Goal: Check status: Check status

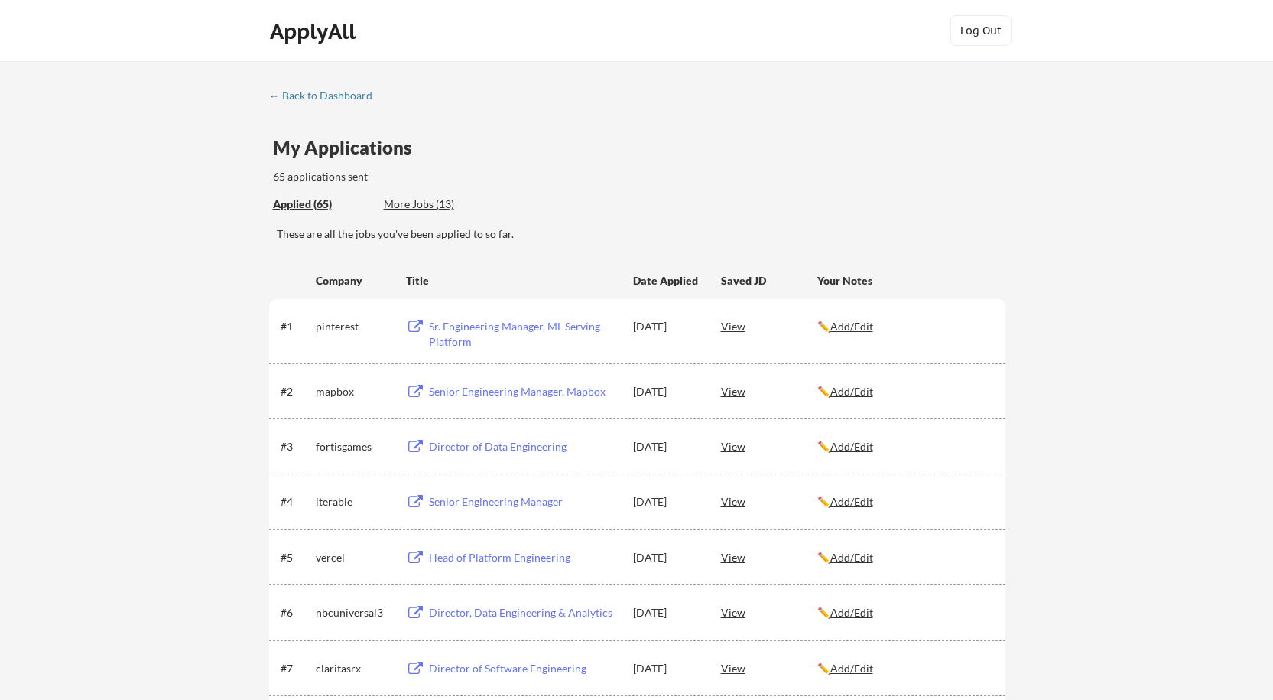
click at [392, 204] on div "More Jobs (13)" at bounding box center [440, 204] width 112 height 15
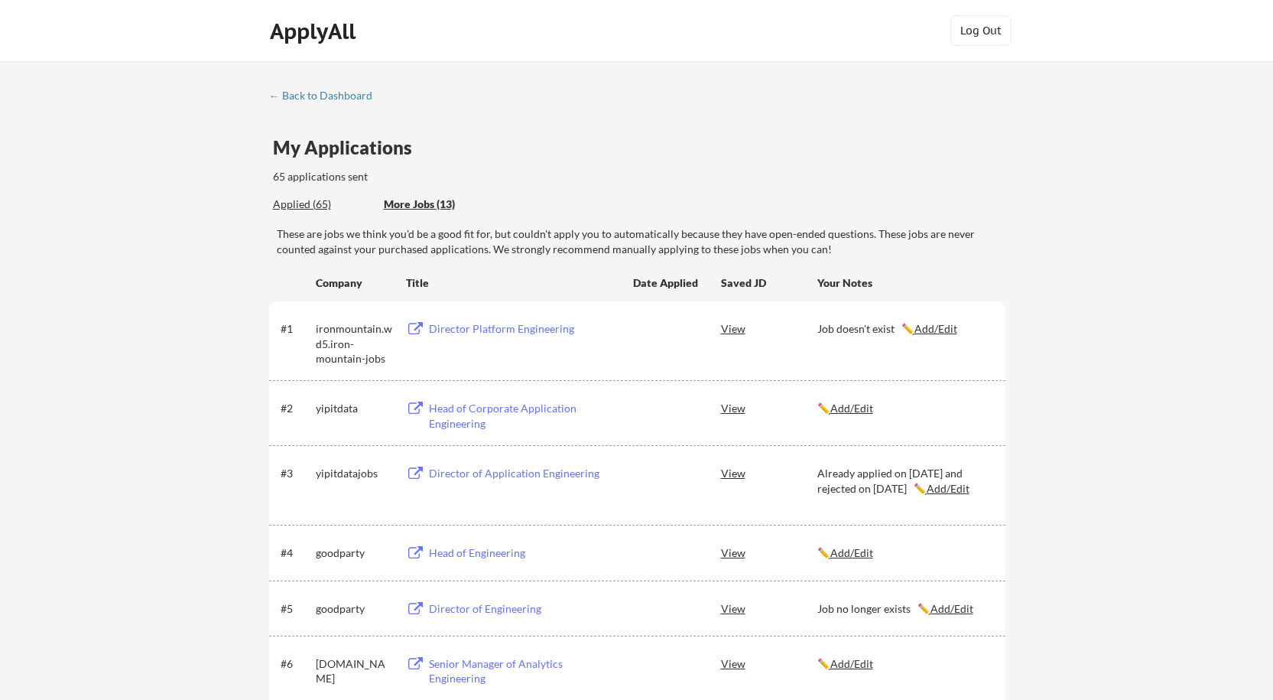
click at [323, 200] on div "Applied (65)" at bounding box center [322, 204] width 99 height 15
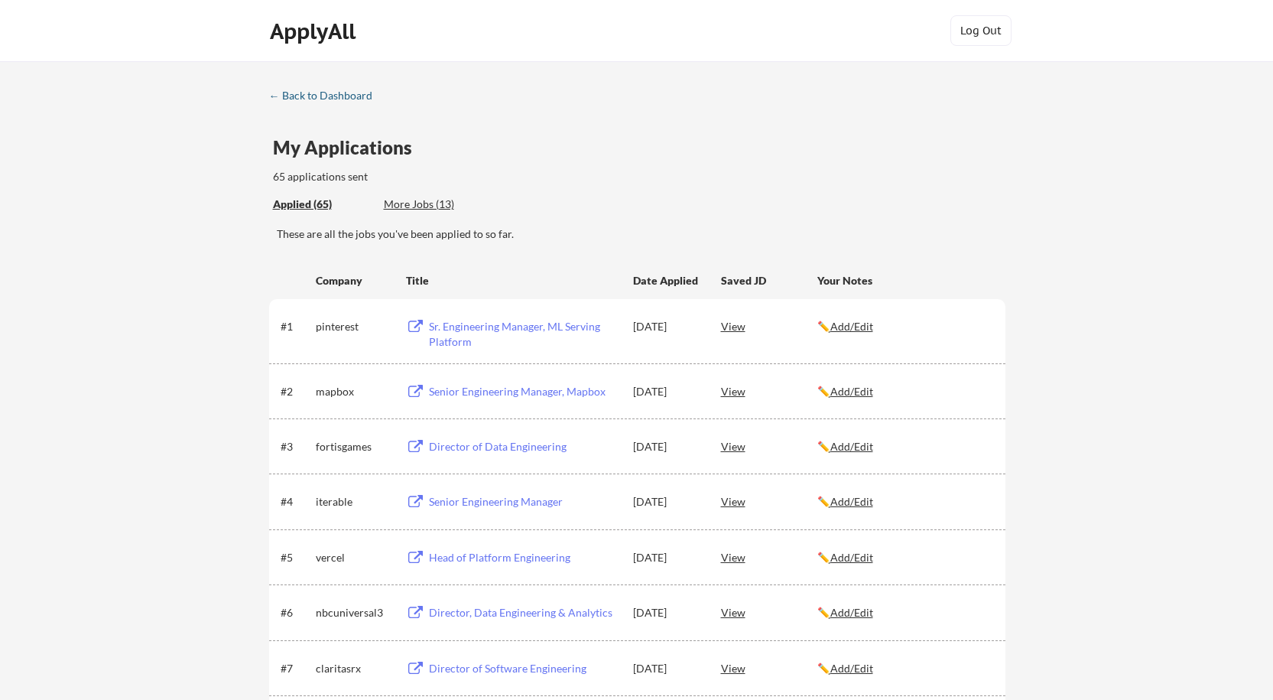
click at [345, 90] on div "← Back to Dashboard" at bounding box center [326, 95] width 115 height 11
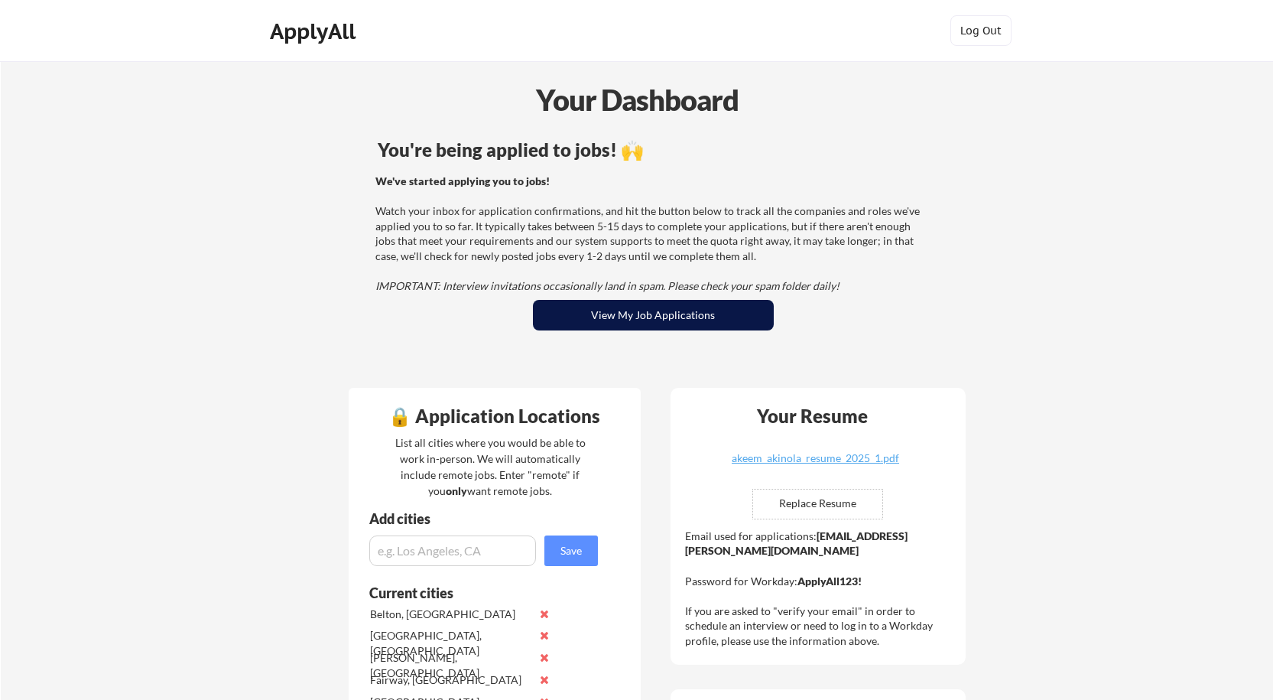
click at [647, 323] on button "View My Job Applications" at bounding box center [653, 315] width 241 height 31
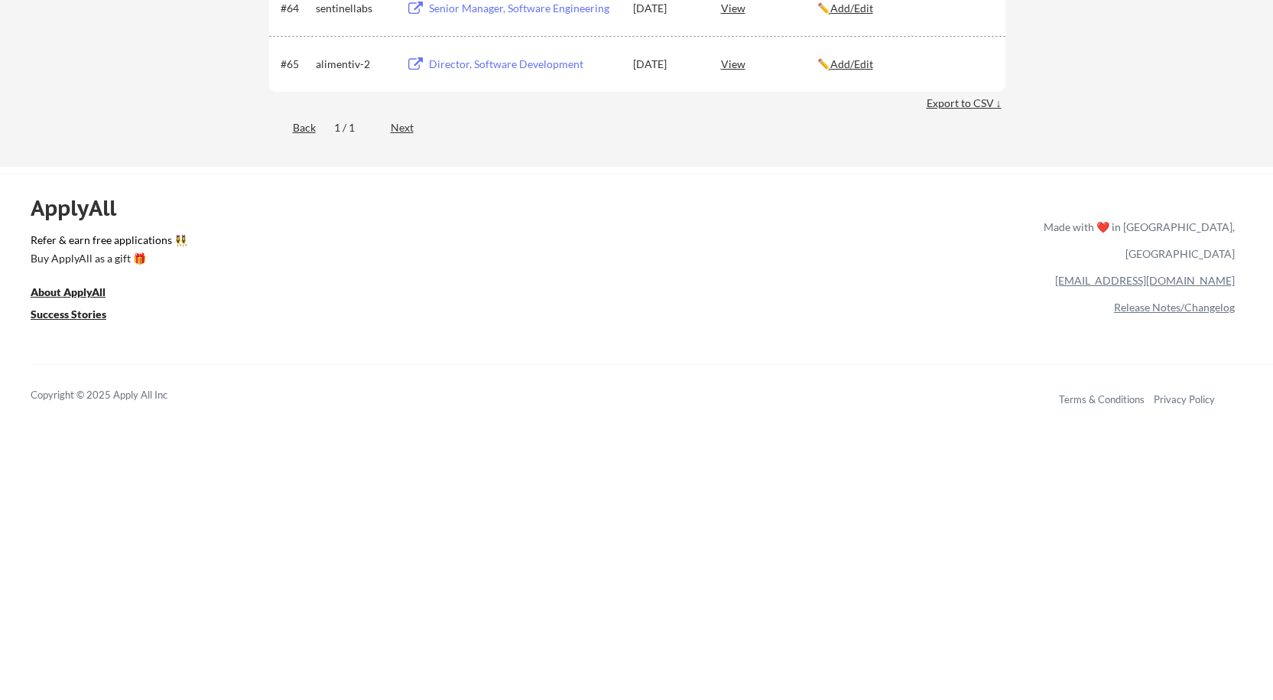
scroll to position [4044, 0]
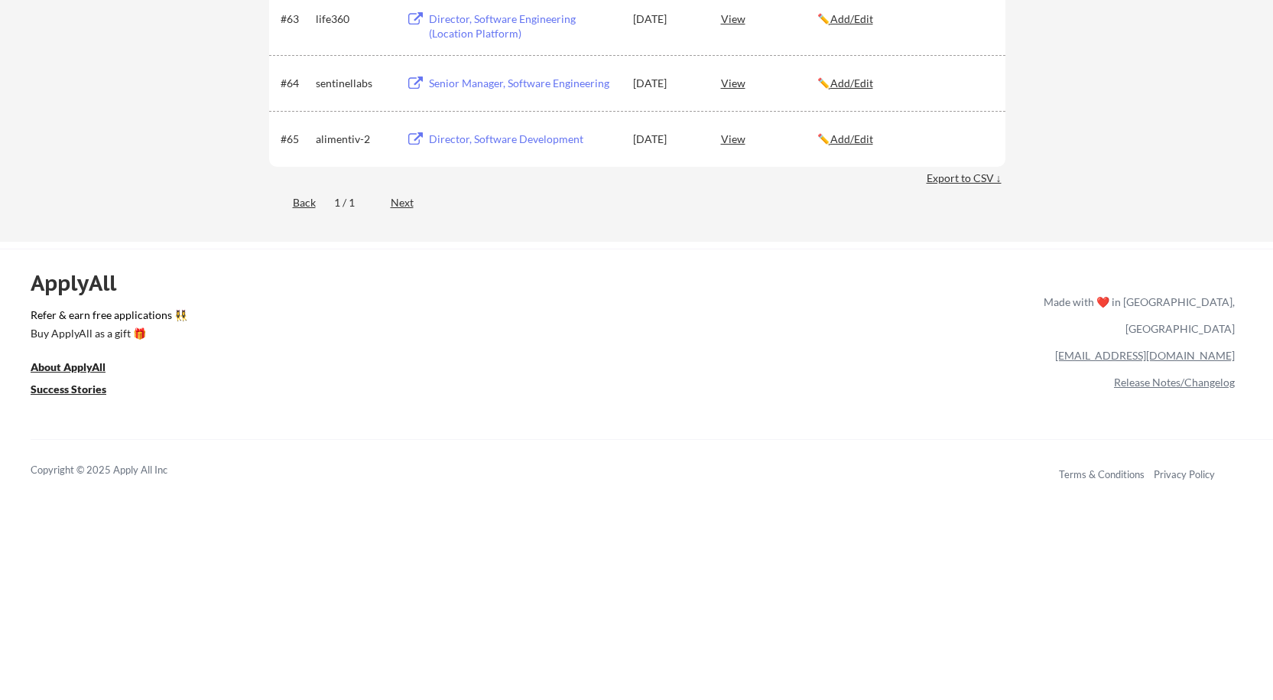
click at [404, 203] on div "Next" at bounding box center [411, 202] width 41 height 15
click at [411, 206] on div "Next" at bounding box center [411, 202] width 41 height 15
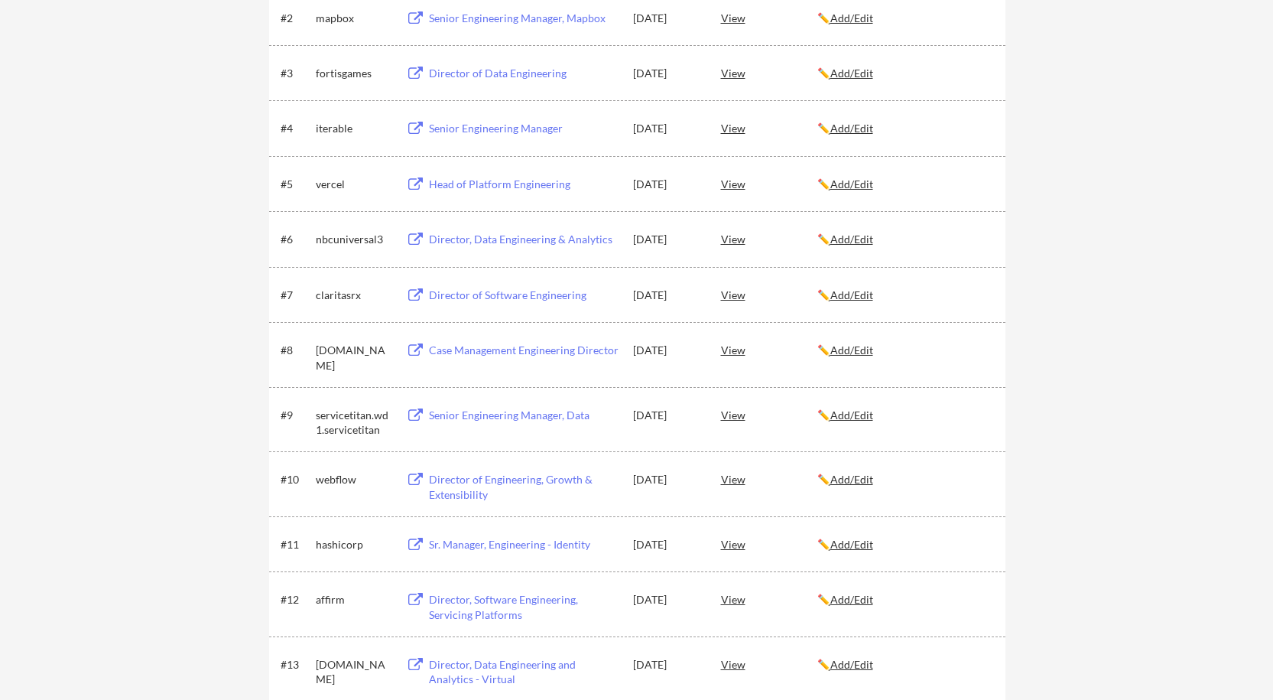
click at [739, 352] on div "View" at bounding box center [769, 350] width 96 height 28
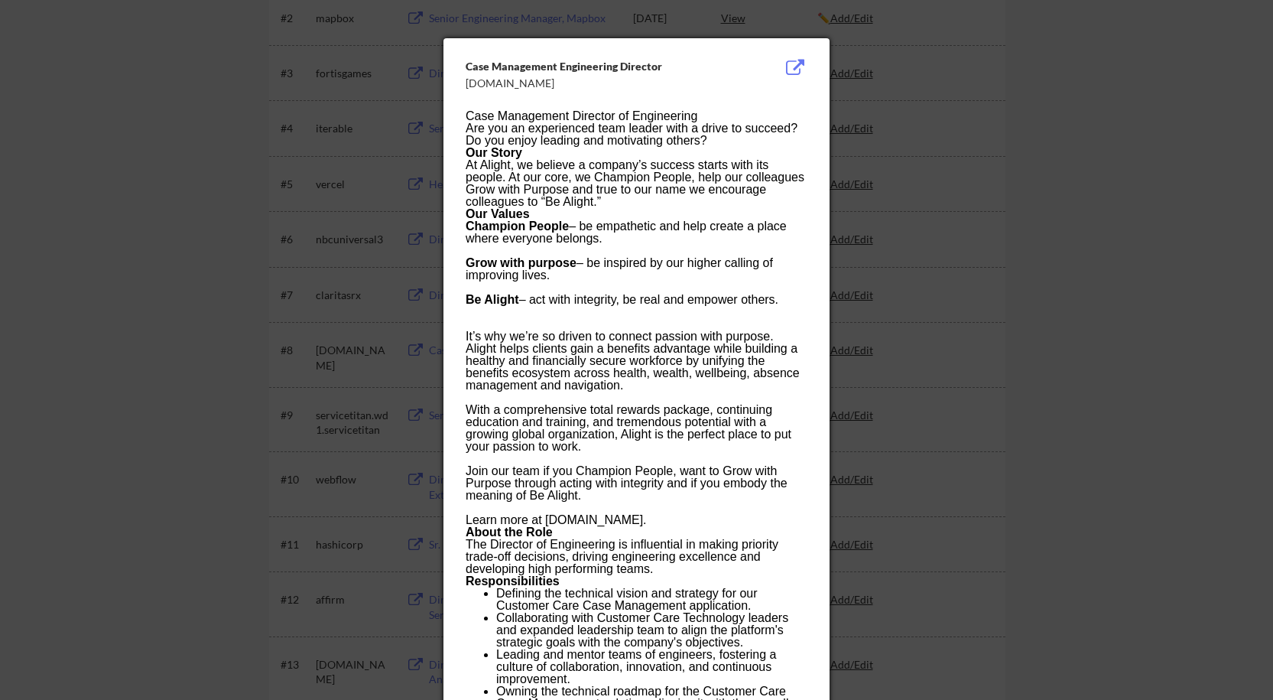
click at [908, 321] on div at bounding box center [636, 350] width 1273 height 700
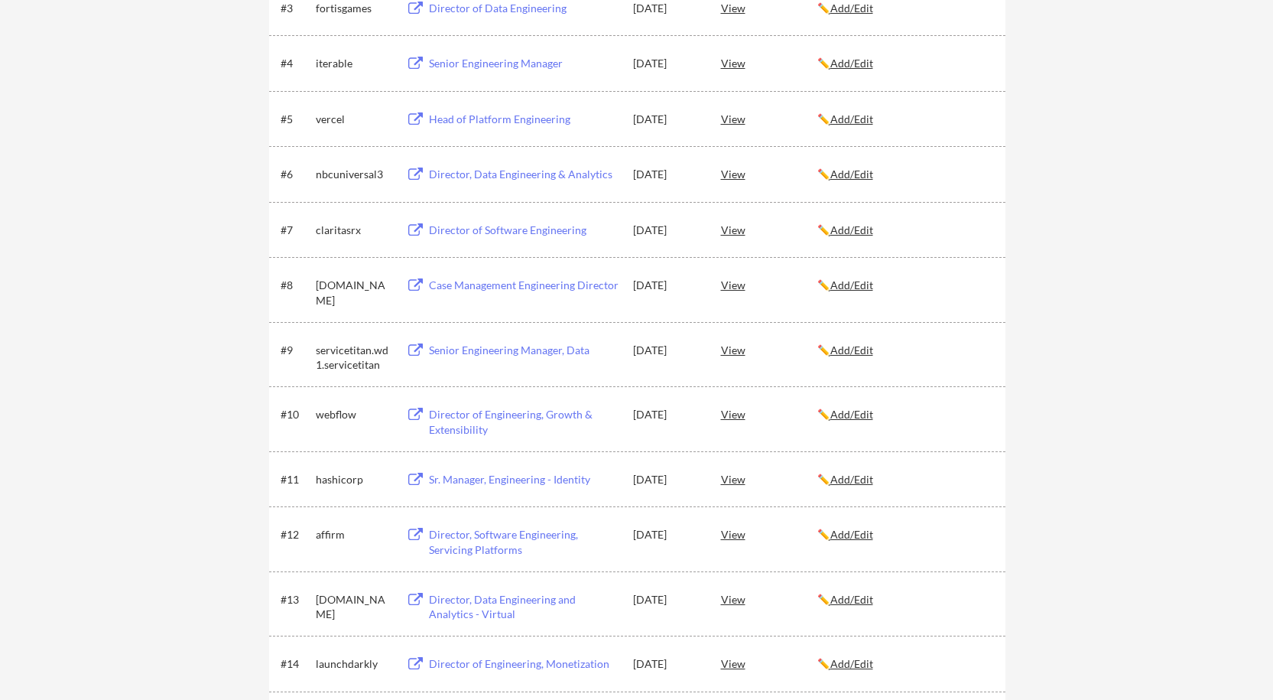
scroll to position [526, 0]
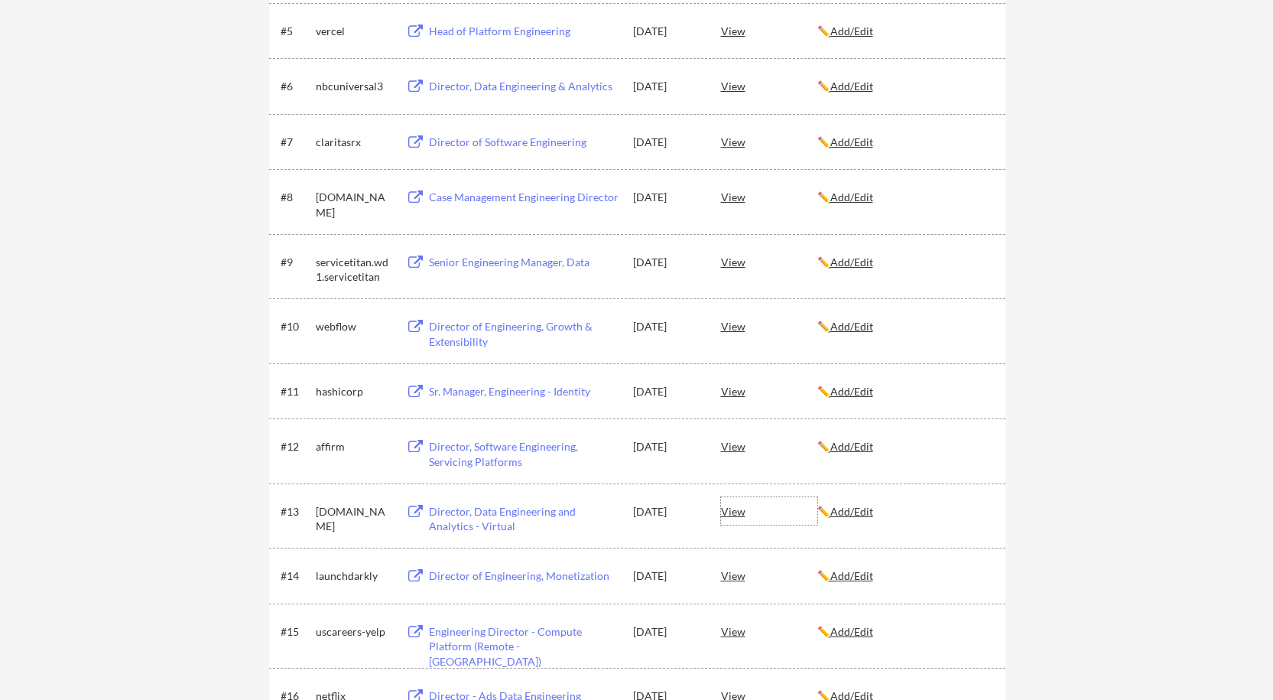
click at [727, 515] on div "View" at bounding box center [769, 511] width 96 height 28
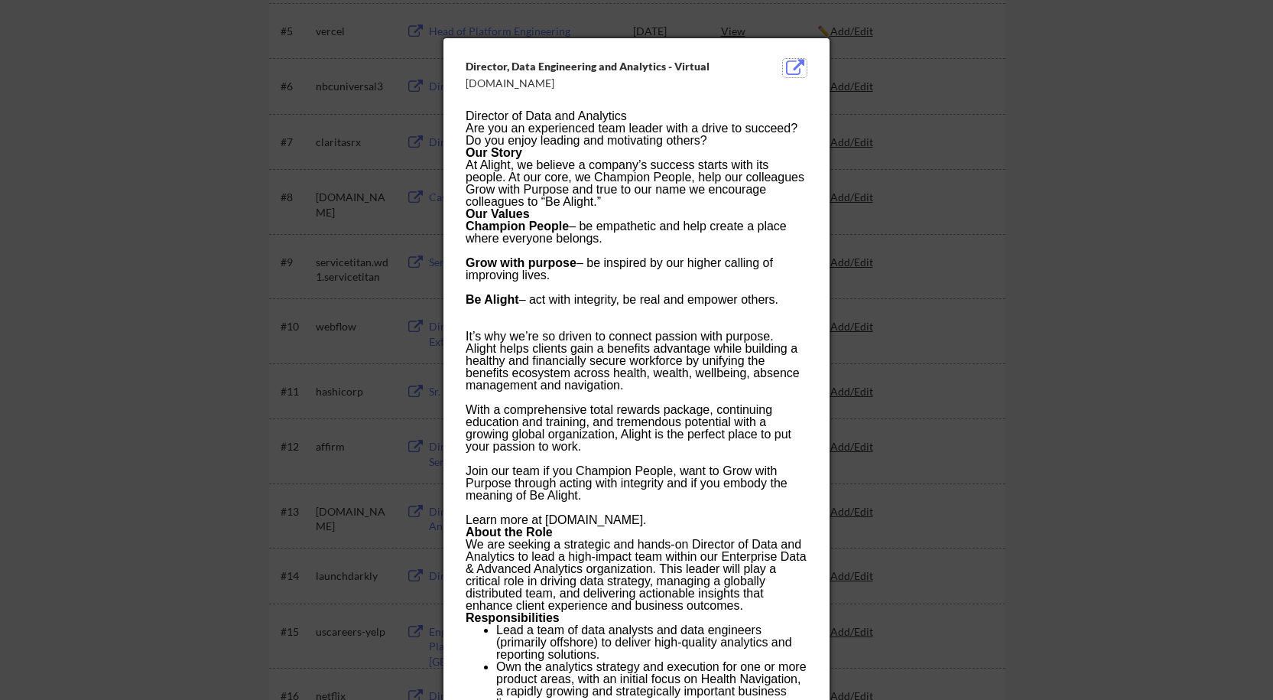
click at [793, 67] on button at bounding box center [795, 68] width 24 height 18
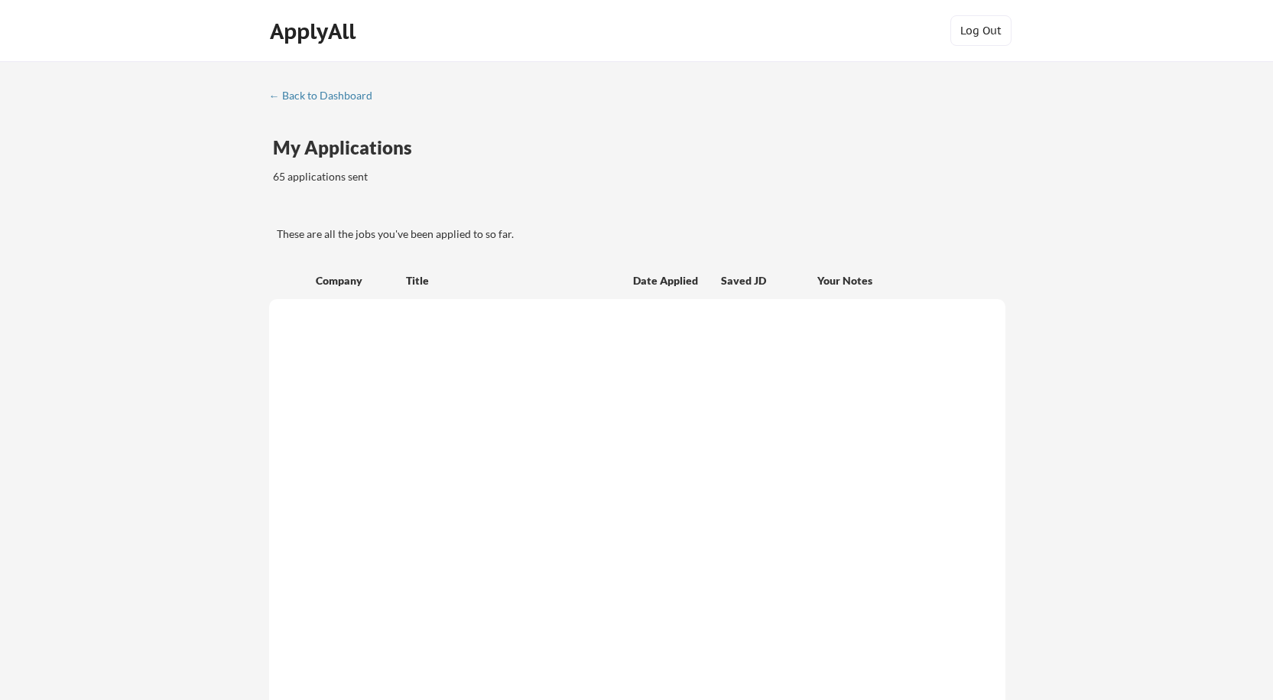
scroll to position [526, 0]
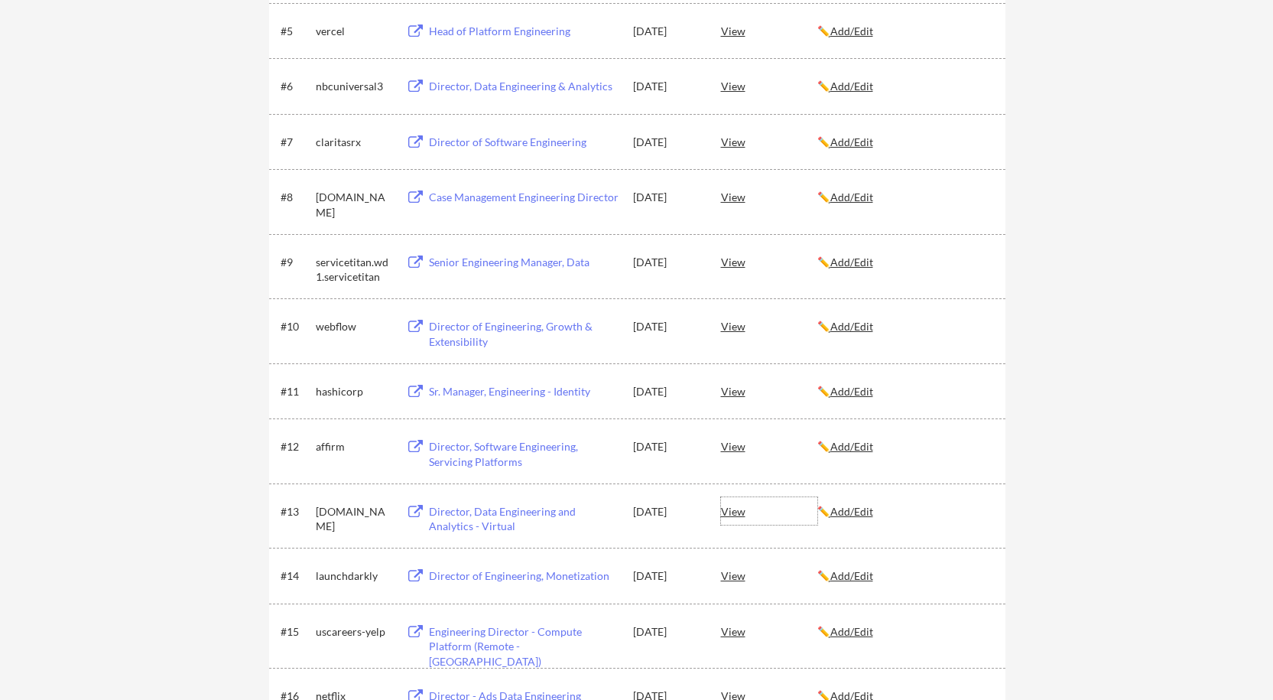
drag, startPoint x: 733, startPoint y: 513, endPoint x: 526, endPoint y: 508, distance: 206.5
drag, startPoint x: 526, startPoint y: 508, endPoint x: 499, endPoint y: 538, distance: 40.1
click at [499, 538] on div "#13 alight.wd5.careers Director, Data Engineering and Analytics - Virtual Aug 1…" at bounding box center [637, 515] width 736 height 65
drag, startPoint x: 506, startPoint y: 509, endPoint x: 469, endPoint y: 512, distance: 37.6
click at [469, 512] on div "Director, Data Engineering and Analytics - Virtual" at bounding box center [524, 519] width 190 height 30
